Goal: Task Accomplishment & Management: Check status

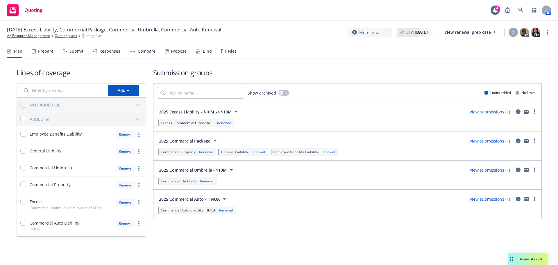
click at [480, 114] on link "View submissions (1)" at bounding box center [489, 112] width 40 height 6
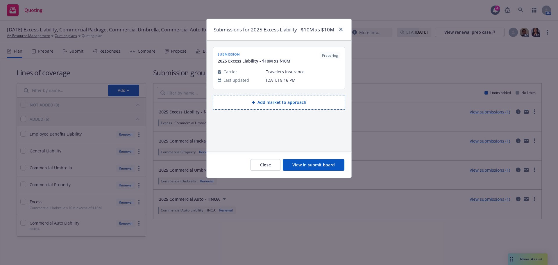
click at [312, 170] on button "View in submit board" at bounding box center [314, 165] width 62 height 12
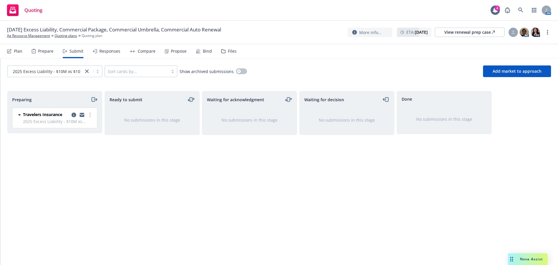
click at [49, 119] on span "2025 Excess Liability - $10M xs $10M" at bounding box center [58, 121] width 71 height 6
click at [73, 116] on icon "copy logging email" at bounding box center [73, 114] width 5 height 5
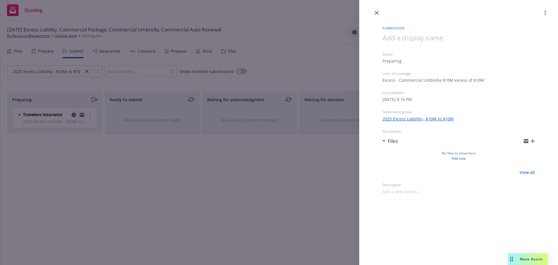
click at [377, 14] on icon "close" at bounding box center [376, 12] width 3 height 3
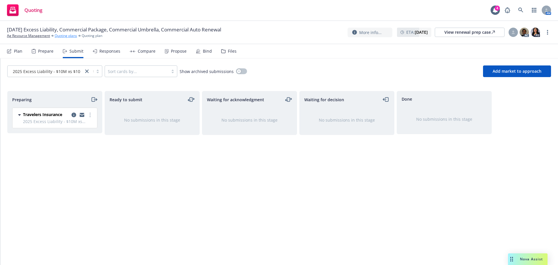
click at [68, 36] on link "Quoting plans" at bounding box center [66, 35] width 22 height 5
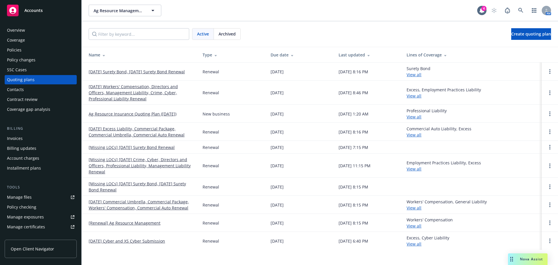
click at [23, 196] on div "Manage files" at bounding box center [19, 196] width 25 height 9
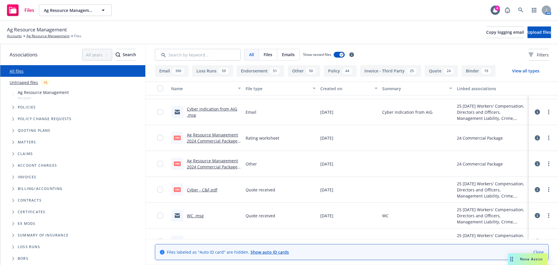
scroll to position [203, 0]
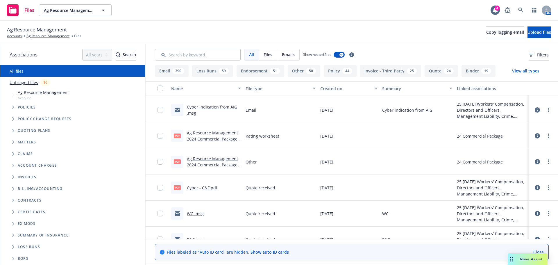
click at [222, 138] on link "Ag Resource Management 2024 Commercial Package Rating Worksheets.pdf" at bounding box center [212, 139] width 51 height 18
drag, startPoint x: 32, startPoint y: 128, endPoint x: 30, endPoint y: 132, distance: 4.3
click at [32, 129] on span "Quoting plans" at bounding box center [34, 130] width 33 height 3
click at [31, 127] on div "Quoting plans" at bounding box center [75, 131] width 139 height 12
click at [14, 131] on icon "Tree Example" at bounding box center [13, 130] width 2 height 3
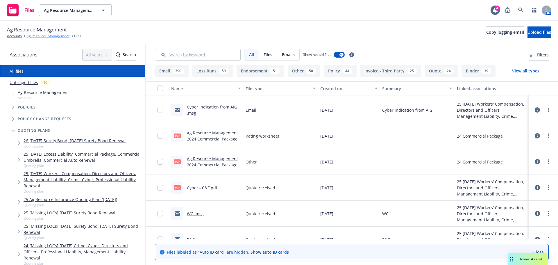
click at [51, 35] on link "Ag Resource Management" at bounding box center [47, 35] width 43 height 5
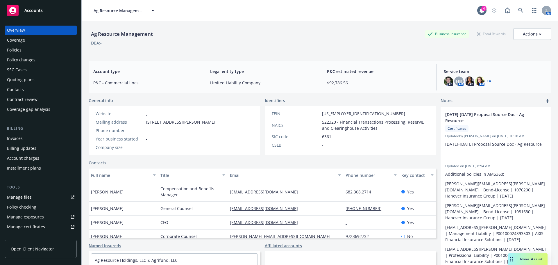
click at [24, 79] on div "Quoting plans" at bounding box center [21, 79] width 28 height 9
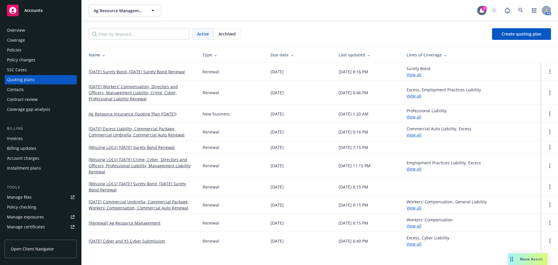
click at [153, 133] on link "[DATE] Excess Liability, Commercial Package, Commercial Umbrella, Commercial Au…" at bounding box center [141, 131] width 105 height 12
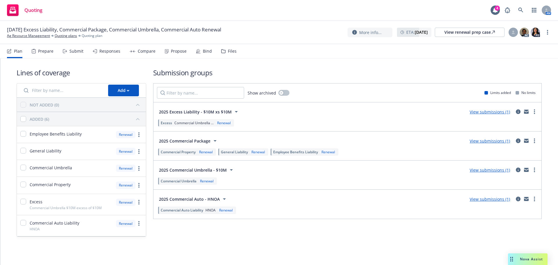
click at [486, 170] on link "View submissions (1)" at bounding box center [489, 170] width 40 height 6
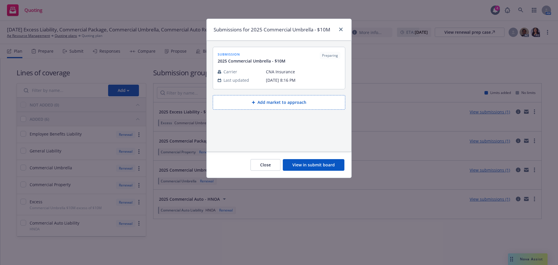
click at [315, 161] on button "View in submit board" at bounding box center [314, 165] width 62 height 12
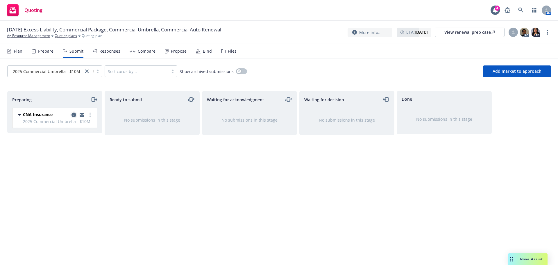
click at [74, 116] on icon "copy logging email" at bounding box center [73, 114] width 5 height 5
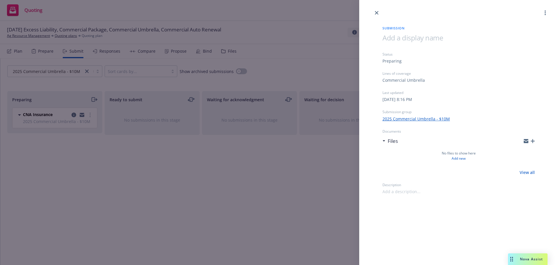
click at [203, 163] on div "Submission Status Preparing Lines of coverage Commercial Umbrella Last updated …" at bounding box center [279, 132] width 558 height 265
